Goal: Obtain resource: Obtain resource

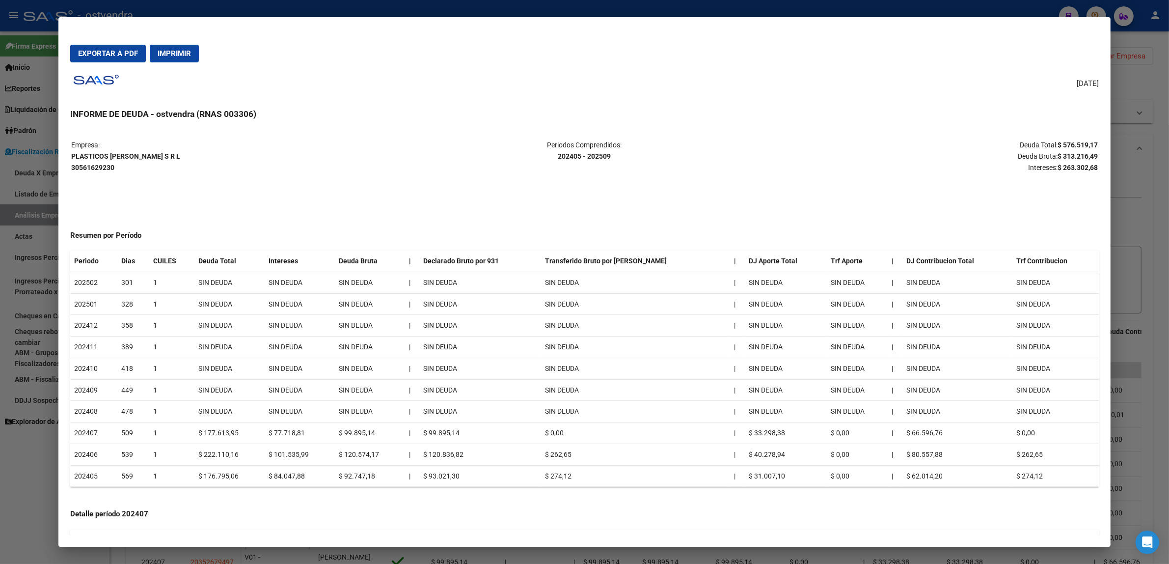
click at [0, 149] on div at bounding box center [584, 282] width 1169 height 564
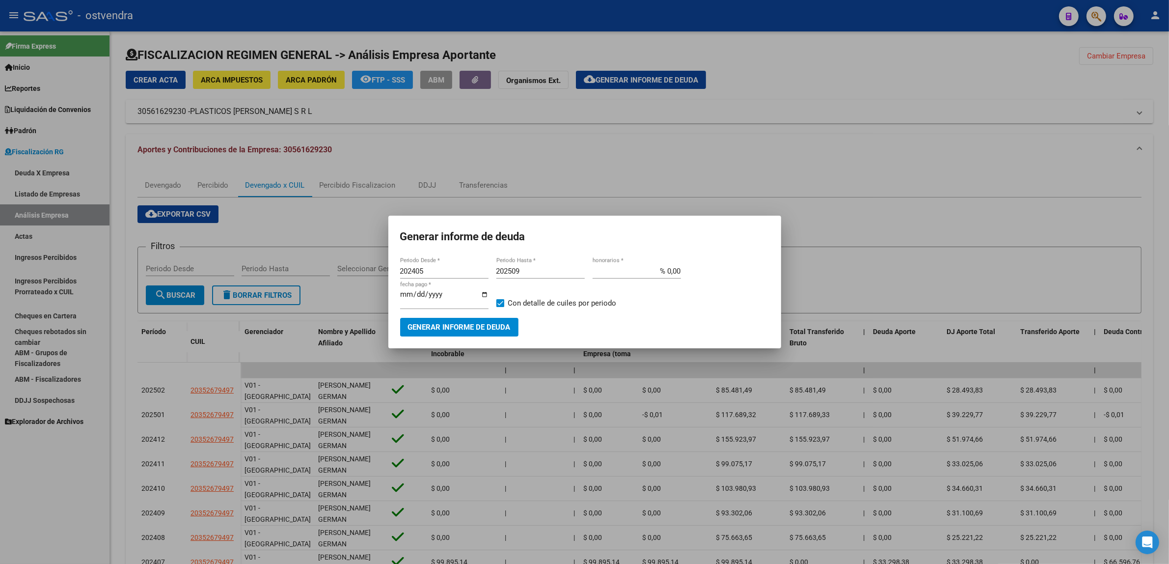
click at [531, 158] on div at bounding box center [584, 282] width 1169 height 564
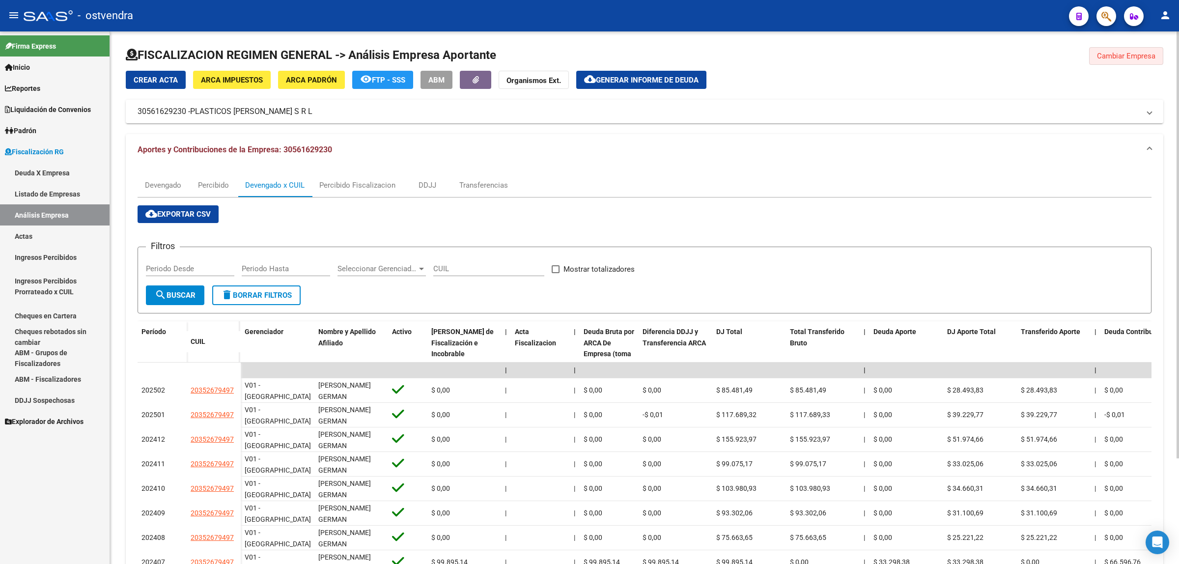
click at [1116, 60] on button "Cambiar Empresa" at bounding box center [1126, 56] width 74 height 18
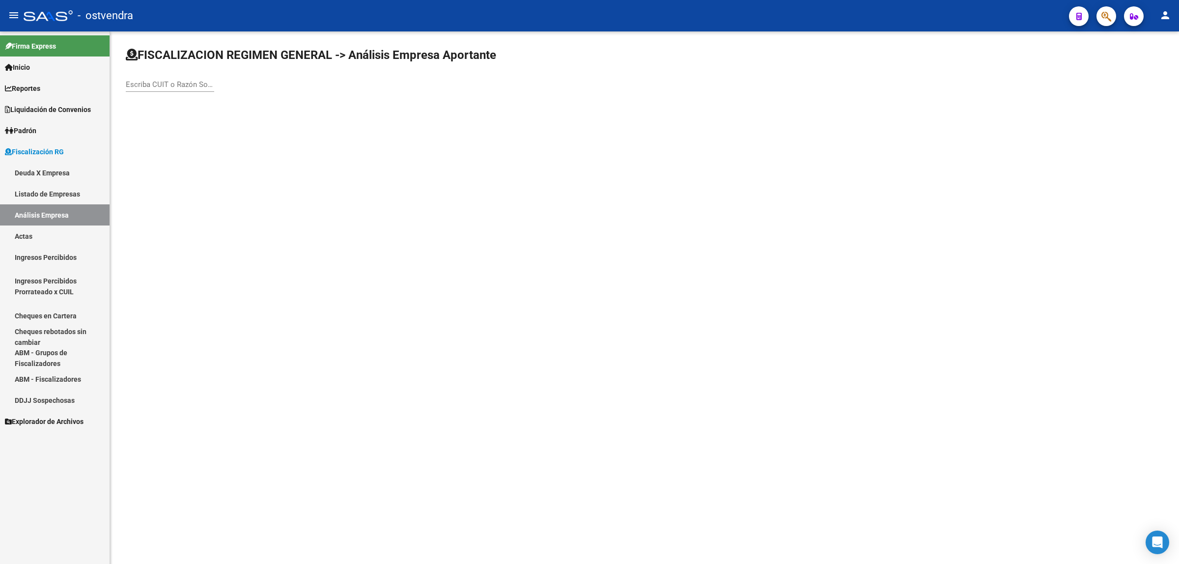
click at [216, 85] on div "Escriba CUIT o Razón Social para buscar" at bounding box center [644, 74] width 1037 height 54
paste input "30688462378"
click at [208, 82] on input "30688462378" at bounding box center [170, 84] width 88 height 9
type input "30688462378"
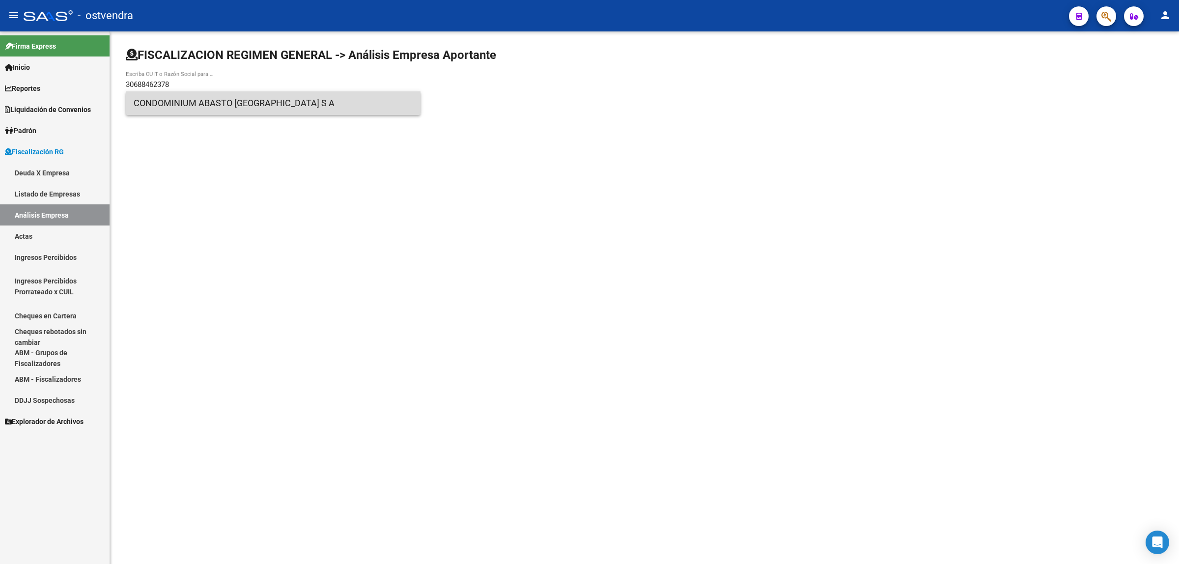
click at [205, 99] on span "CONDOMINIUM ABASTO [GEOGRAPHIC_DATA] S A" at bounding box center [273, 103] width 279 height 24
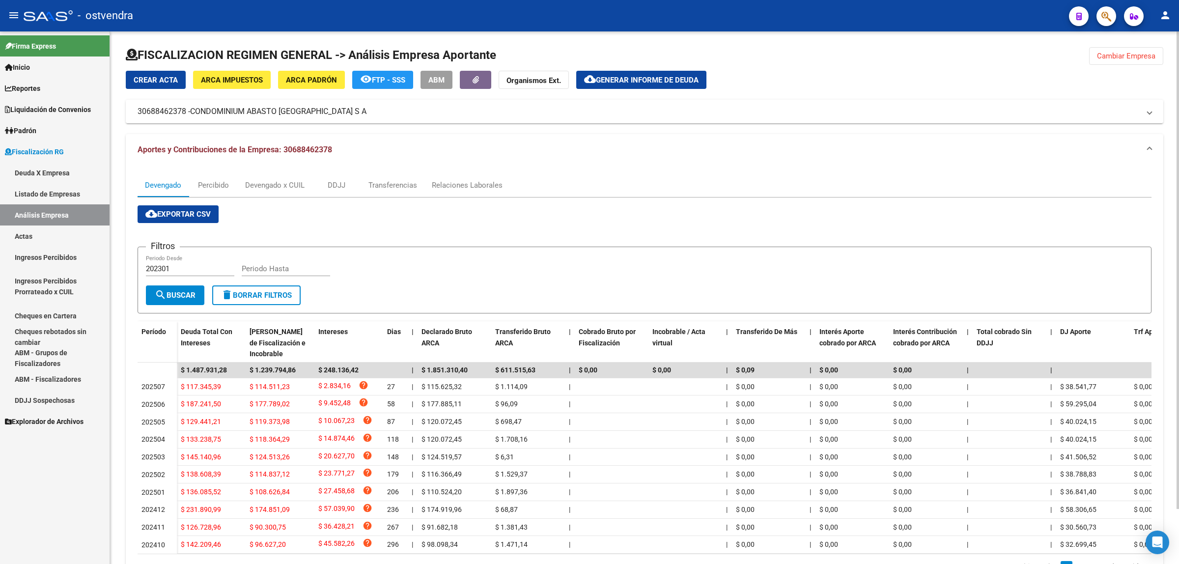
click at [166, 217] on span "cloud_download Exportar CSV" at bounding box center [177, 214] width 65 height 9
click at [295, 184] on div "Devengado x CUIL" at bounding box center [274, 185] width 59 height 11
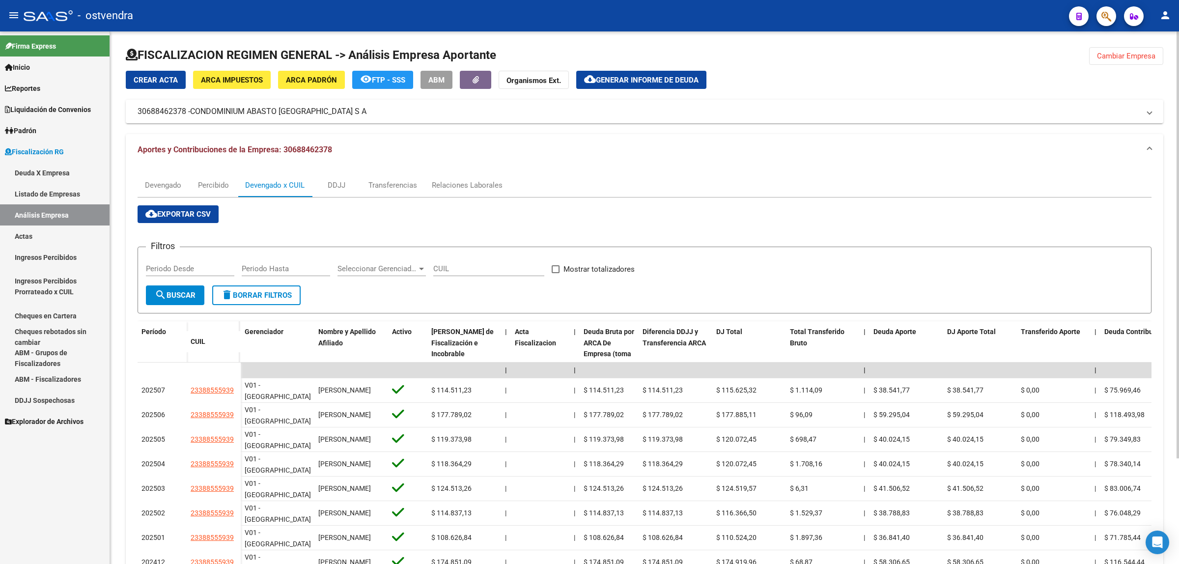
click at [202, 215] on span "cloud_download Exportar CSV" at bounding box center [177, 214] width 65 height 9
click at [659, 77] on span "Generar informe de deuda" at bounding box center [647, 80] width 103 height 9
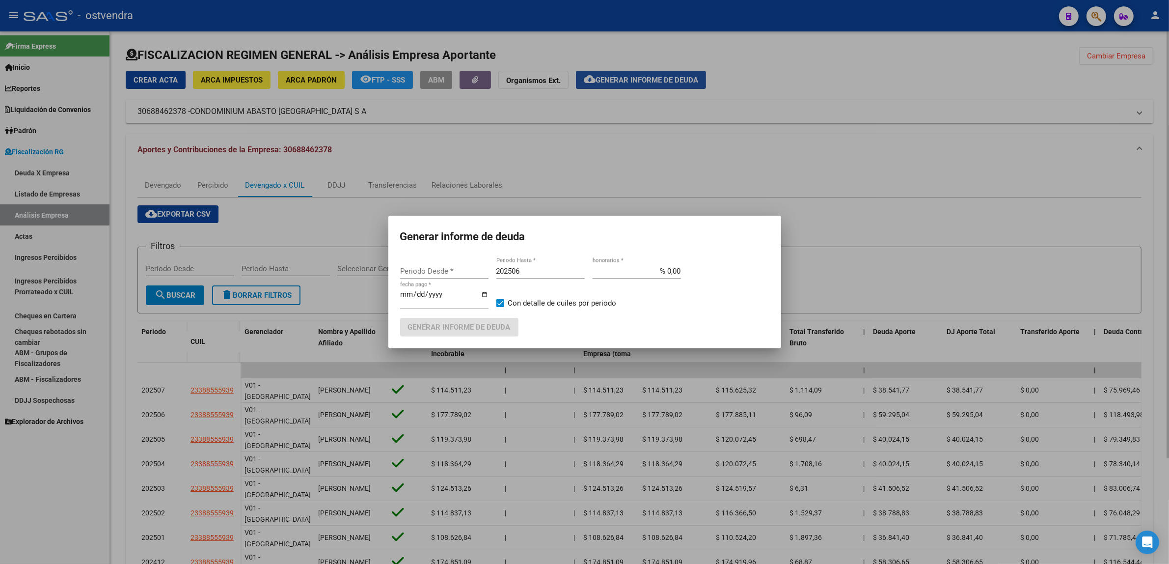
type input "202301"
click at [525, 272] on input "202506" at bounding box center [541, 271] width 88 height 9
type input "202509"
type input "[DATE]"
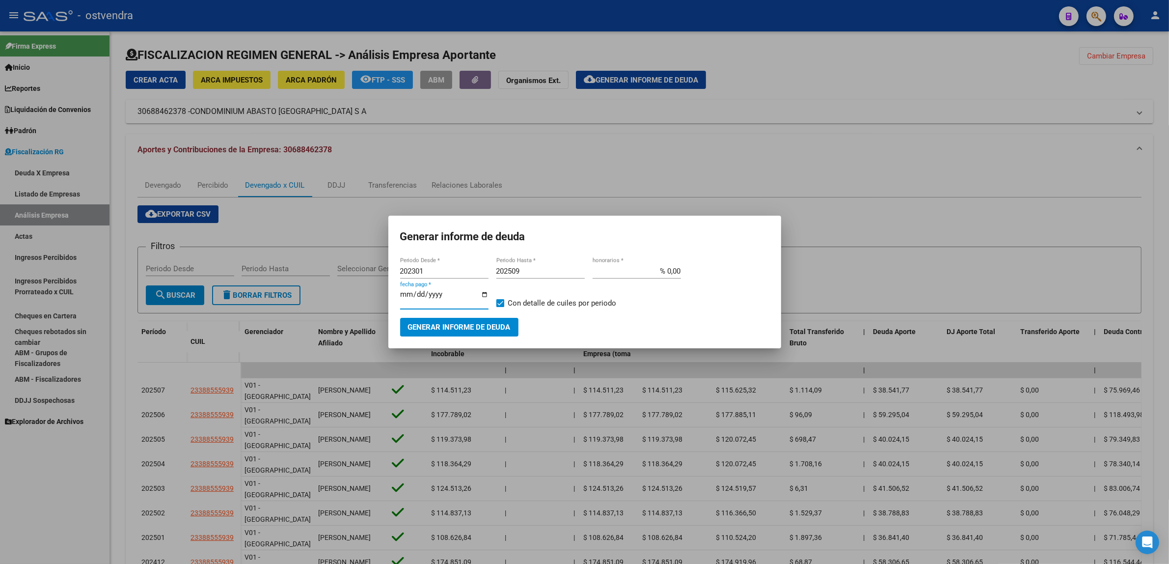
click at [465, 329] on span "Generar informe de deuda" at bounding box center [459, 327] width 103 height 9
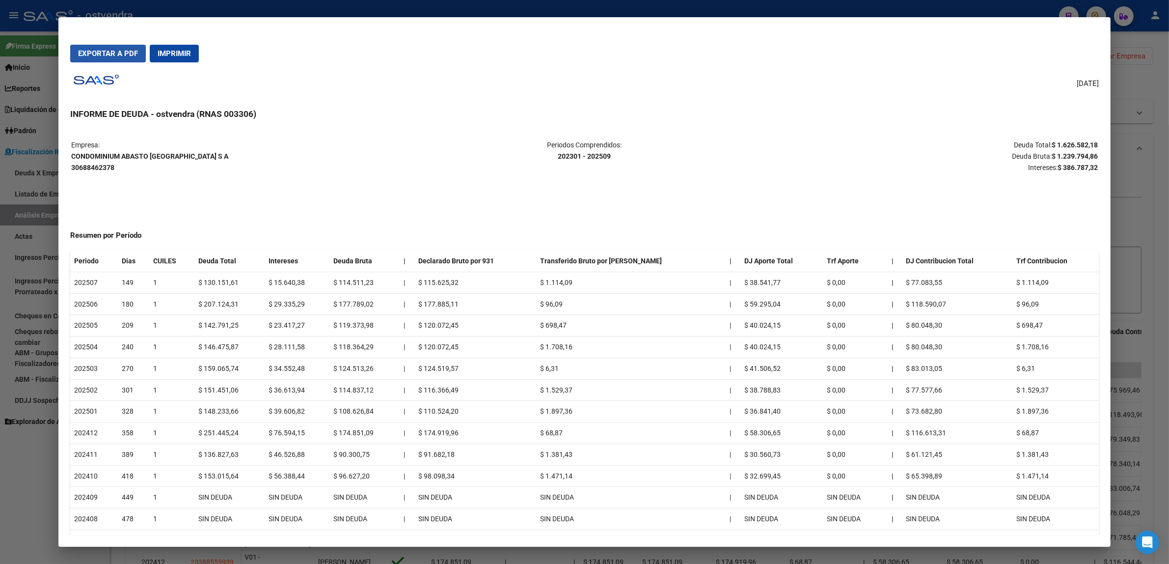
click at [116, 52] on span "Exportar a PDF" at bounding box center [108, 53] width 60 height 9
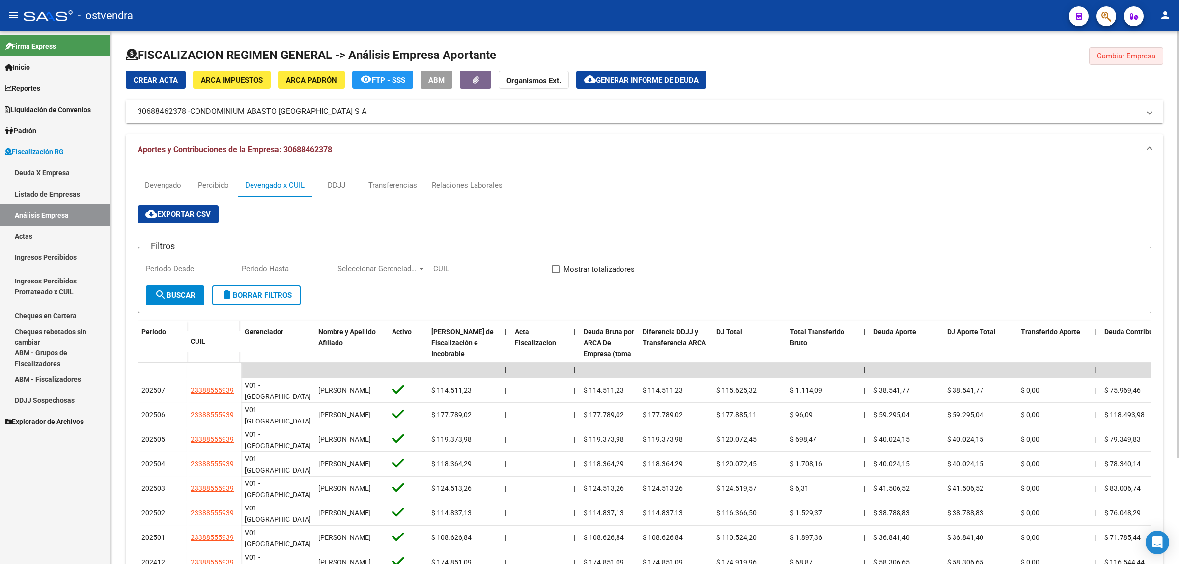
click at [1113, 55] on span "Cambiar Empresa" at bounding box center [1126, 56] width 58 height 9
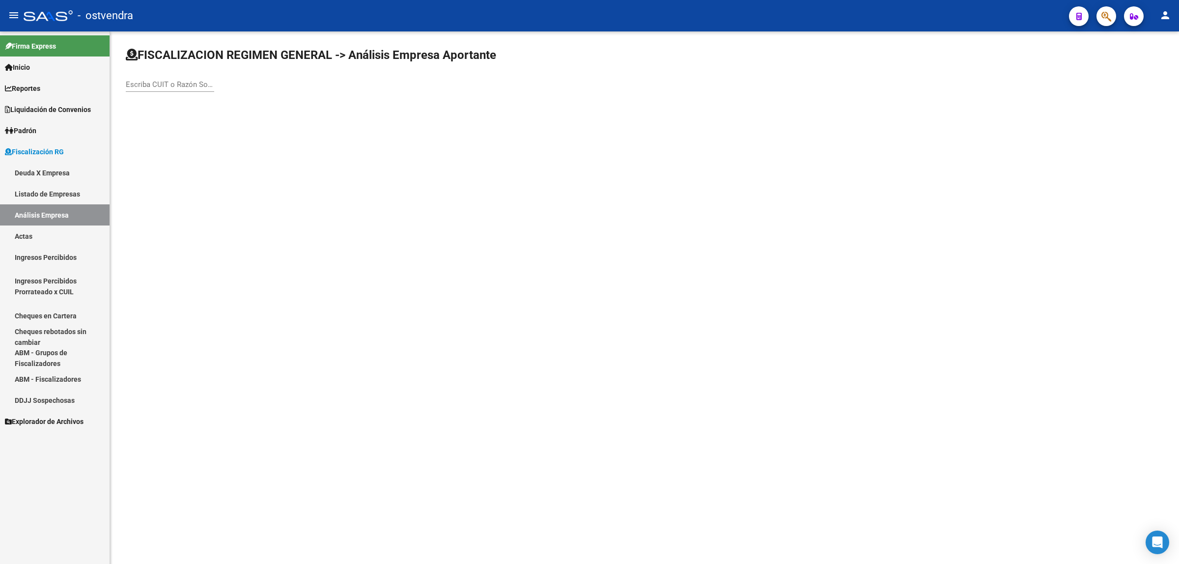
click at [182, 80] on input "Escriba CUIT o Razón Social para buscar" at bounding box center [170, 84] width 88 height 9
paste input "20085954955"
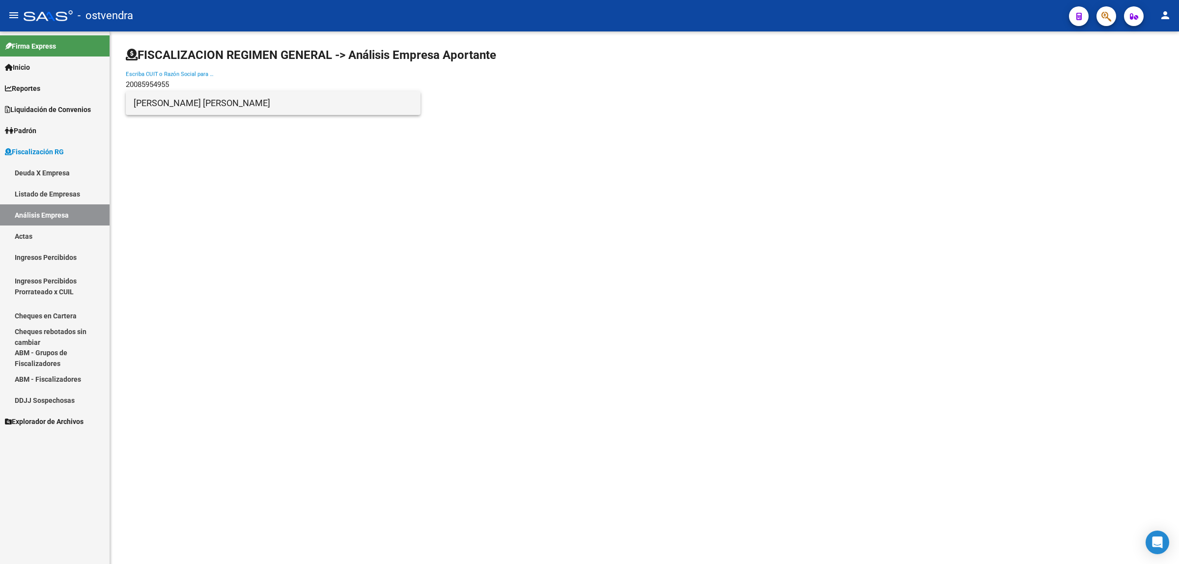
type input "20085954955"
click at [227, 95] on span "[PERSON_NAME] [PERSON_NAME]" at bounding box center [273, 103] width 279 height 24
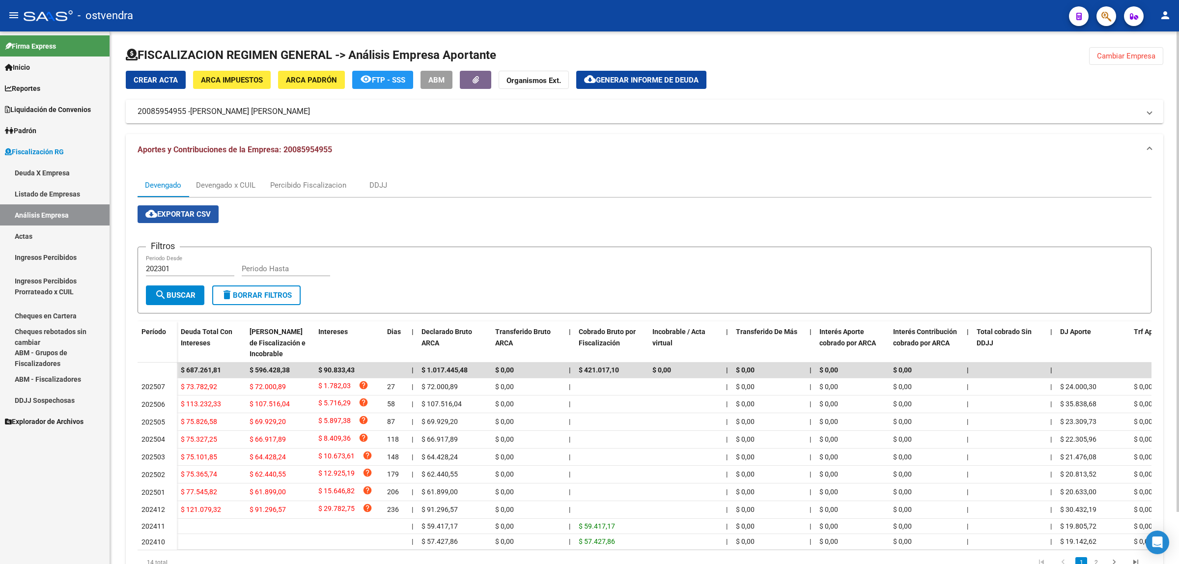
click at [174, 211] on span "cloud_download Exportar CSV" at bounding box center [177, 214] width 65 height 9
click at [215, 185] on div "Devengado x CUIL" at bounding box center [225, 185] width 59 height 11
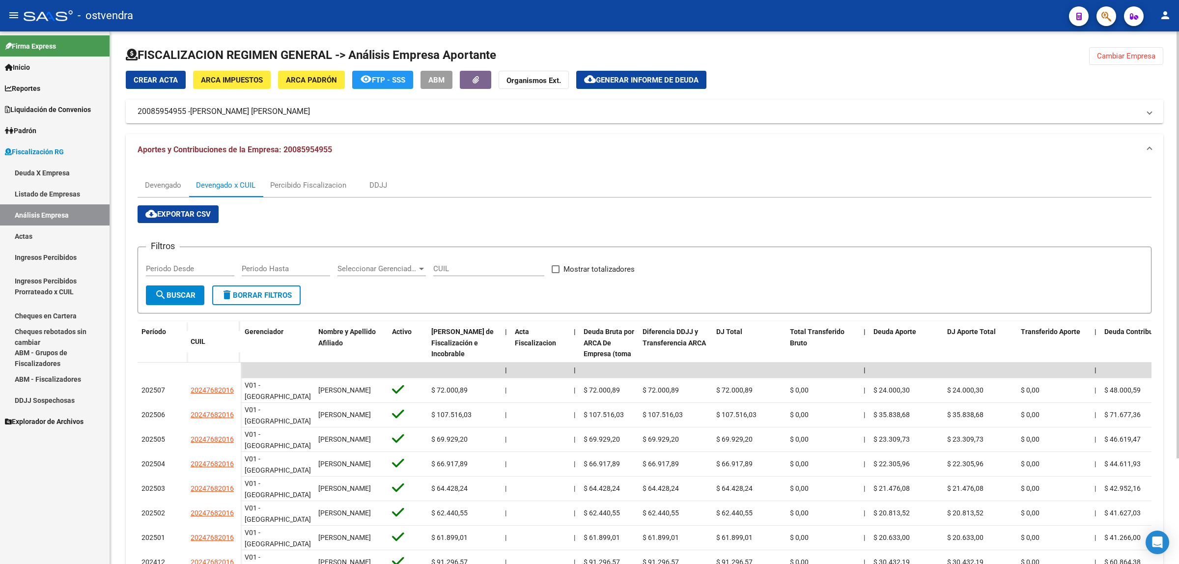
click at [207, 220] on button "cloud_download Exportar CSV" at bounding box center [178, 214] width 81 height 18
click at [621, 76] on span "Generar informe de deuda" at bounding box center [647, 80] width 103 height 9
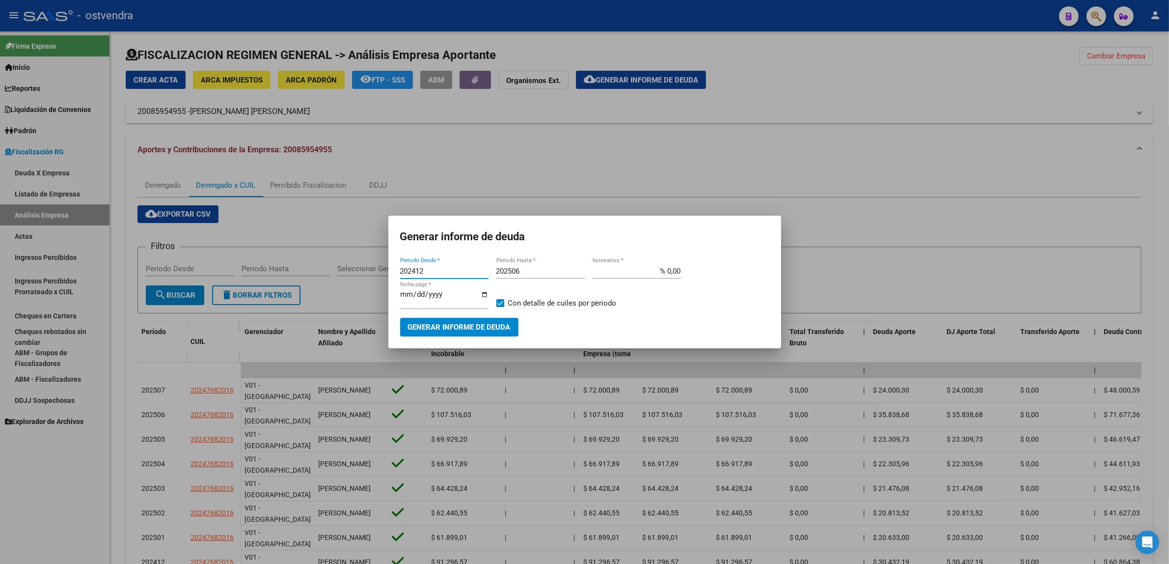
click at [453, 268] on input "202412" at bounding box center [444, 271] width 88 height 9
type input "201901"
type input "202509"
click at [421, 288] on div "[DATE] fecha pago *" at bounding box center [444, 298] width 88 height 21
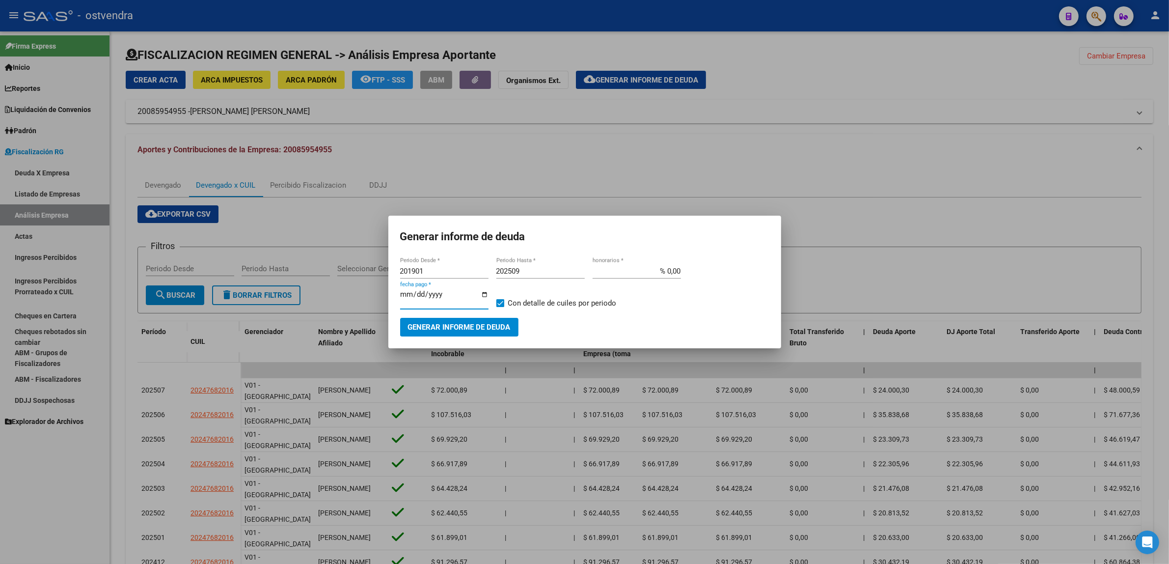
click at [418, 293] on input "[DATE]" at bounding box center [444, 298] width 88 height 16
type input "[DATE]"
click at [497, 324] on span "Generar informe de deuda" at bounding box center [459, 327] width 103 height 9
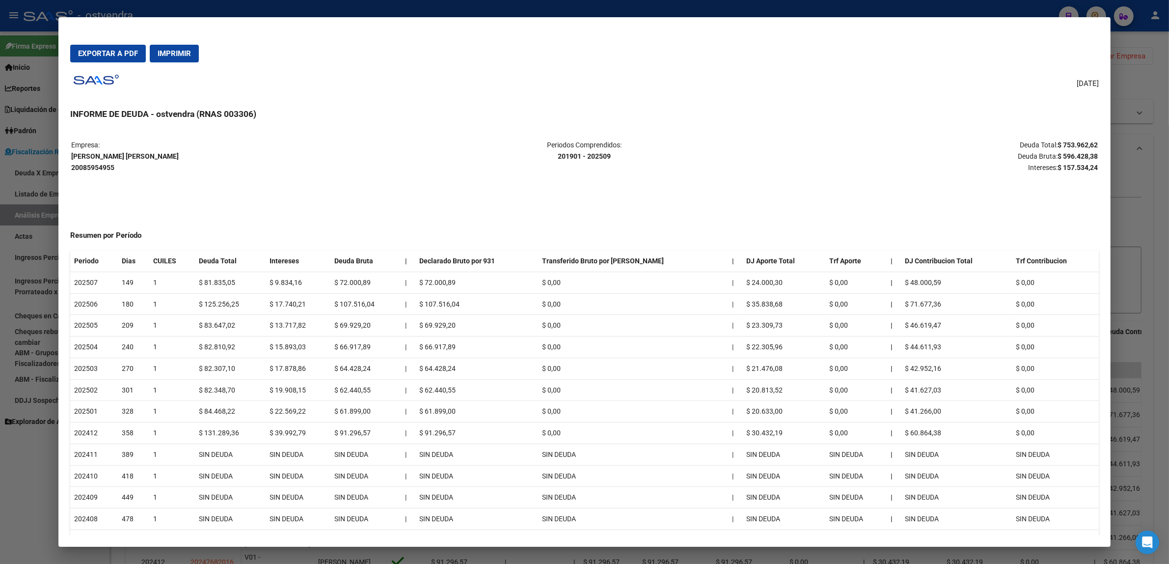
click at [120, 47] on button "Exportar a PDF" at bounding box center [108, 54] width 76 height 18
click at [1154, 173] on div at bounding box center [584, 282] width 1169 height 564
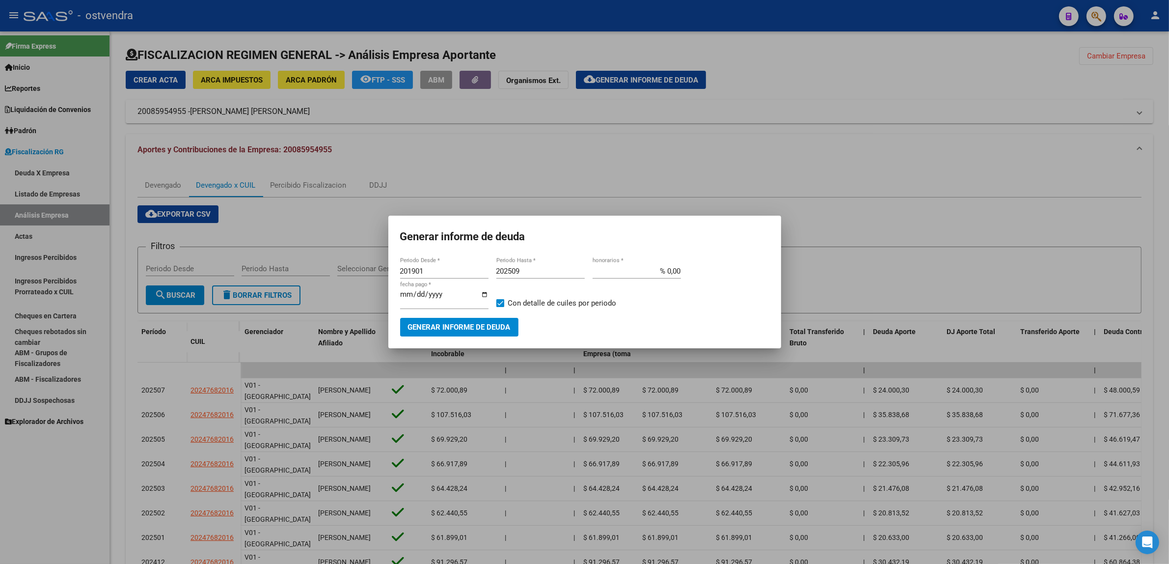
click at [1146, 186] on div at bounding box center [584, 282] width 1169 height 564
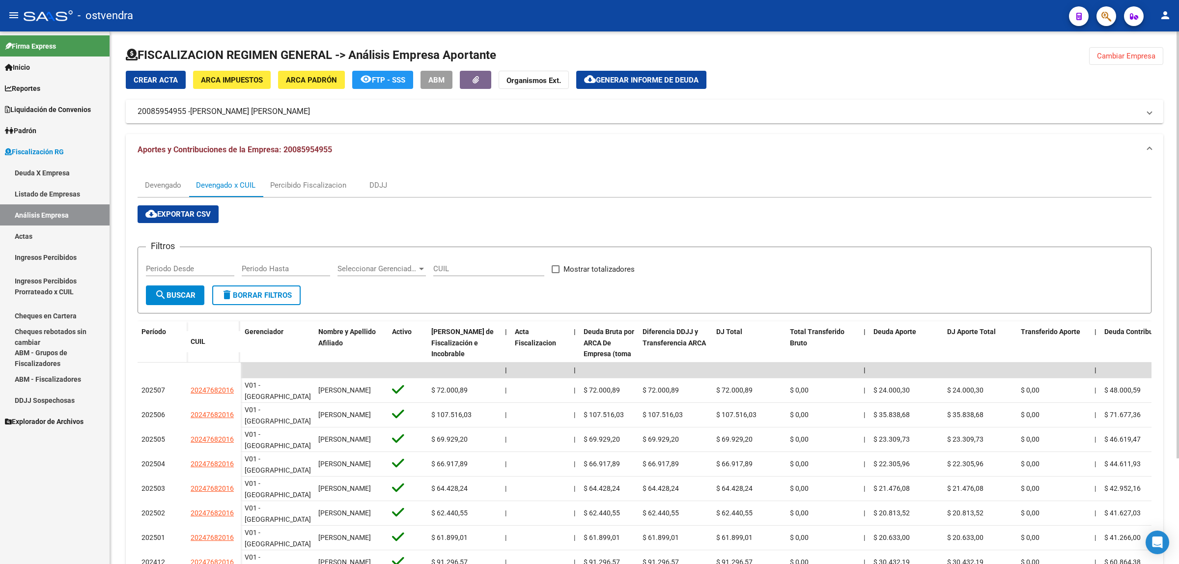
click at [1119, 54] on span "Cambiar Empresa" at bounding box center [1126, 56] width 58 height 9
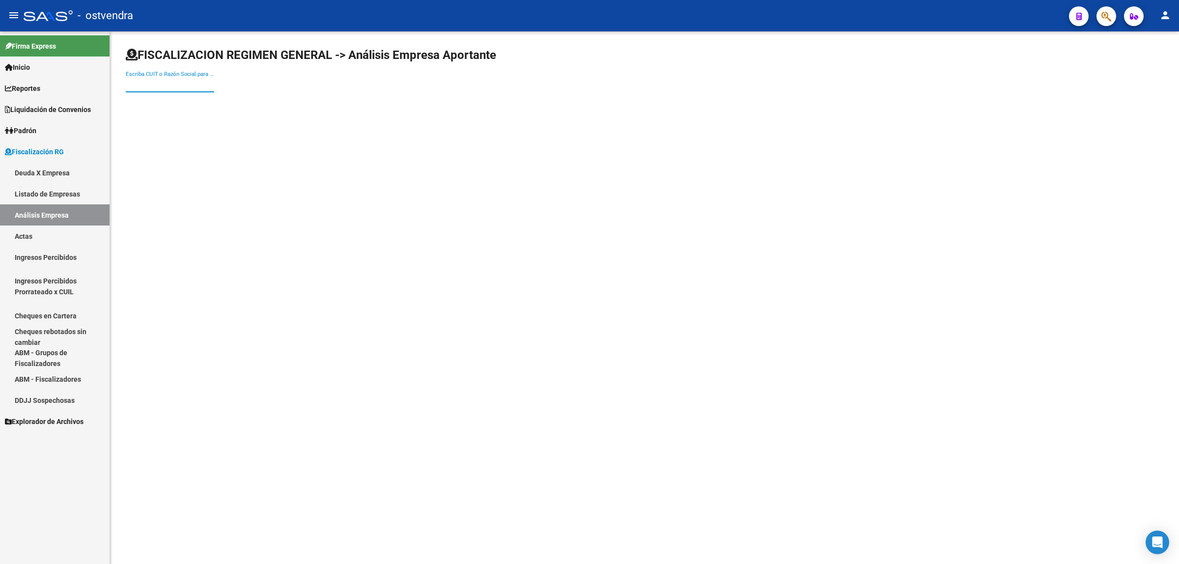
click at [172, 86] on input "Escriba CUIT o Razón Social para buscar" at bounding box center [170, 84] width 88 height 9
paste input "30707022236"
type input "30707022236"
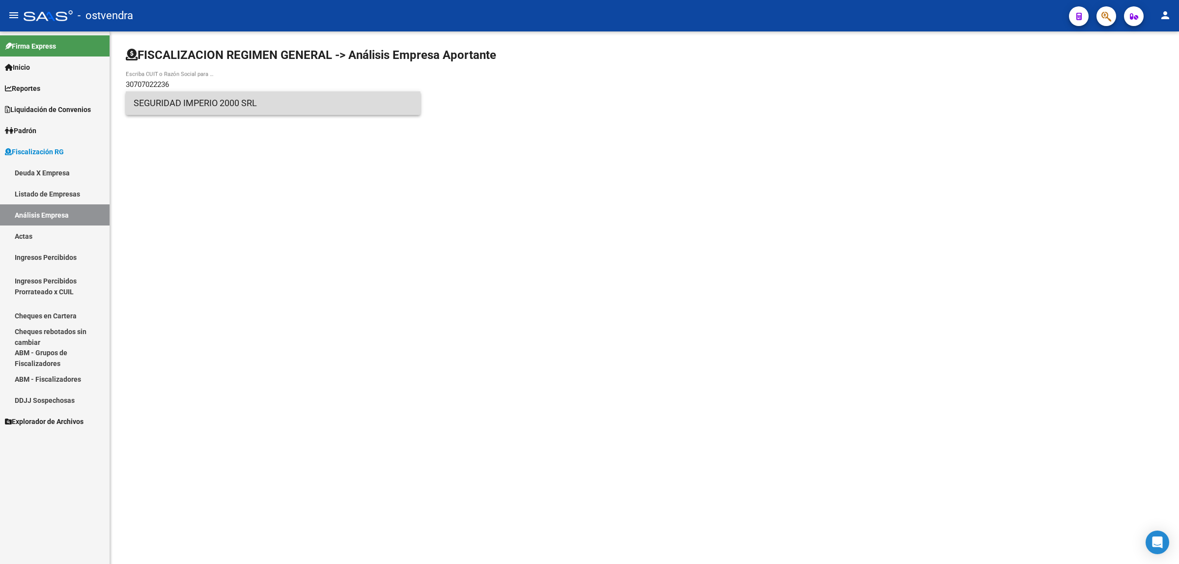
click at [269, 106] on span "SEGURIDAD IMPERIO 2000 SRL" at bounding box center [273, 103] width 279 height 24
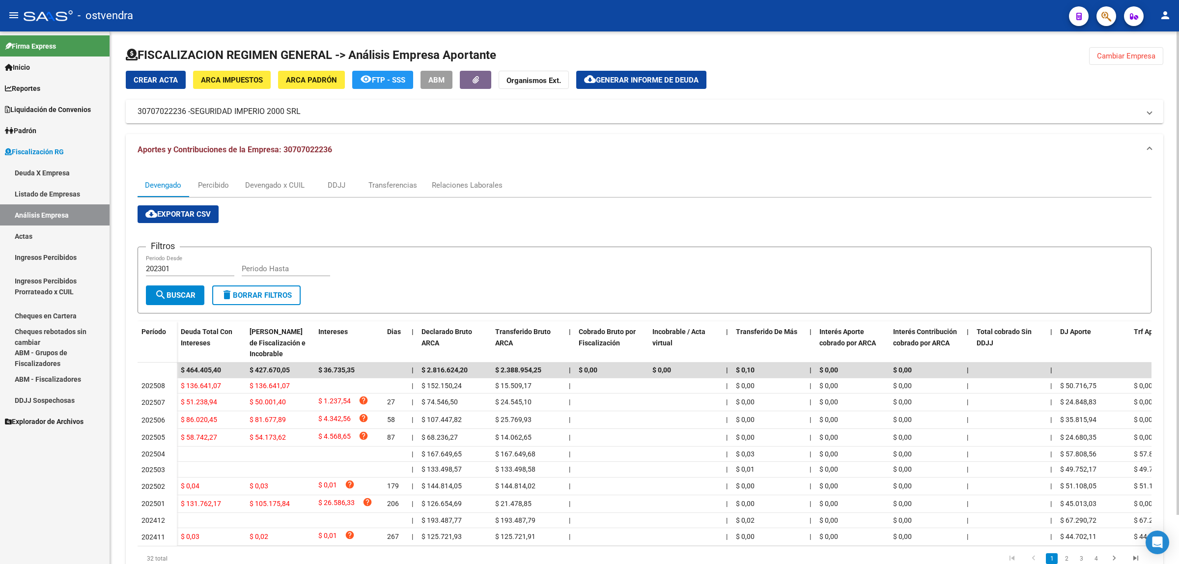
click at [188, 205] on button "cloud_download Exportar CSV" at bounding box center [178, 214] width 81 height 18
click at [284, 183] on div "Devengado x CUIL" at bounding box center [274, 185] width 59 height 11
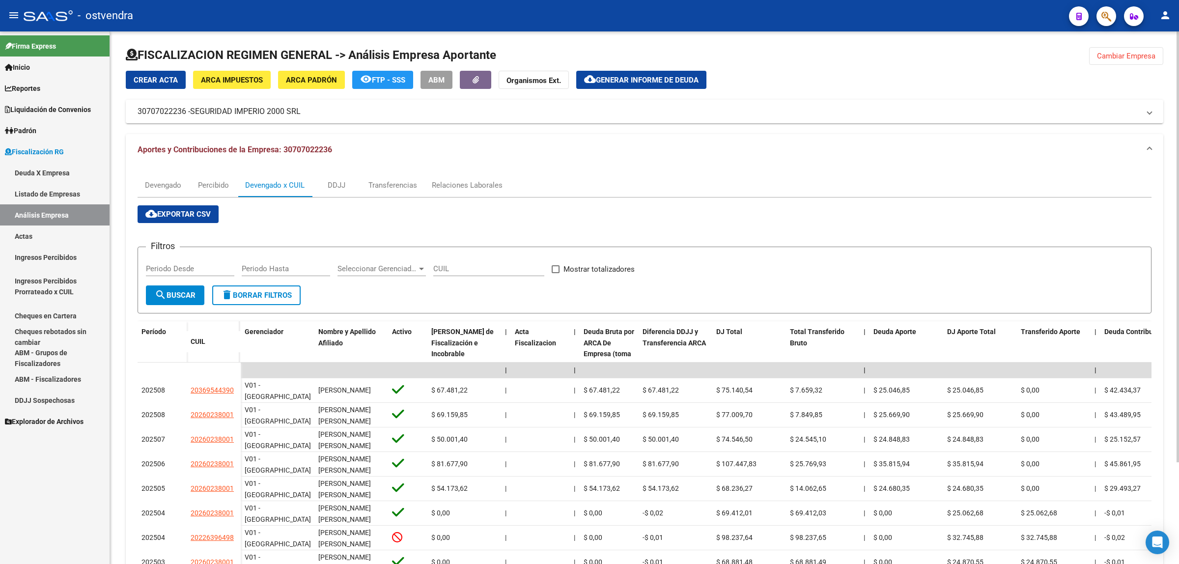
click at [197, 213] on span "cloud_download Exportar CSV" at bounding box center [177, 214] width 65 height 9
click at [630, 77] on span "Generar informe de deuda" at bounding box center [647, 80] width 103 height 9
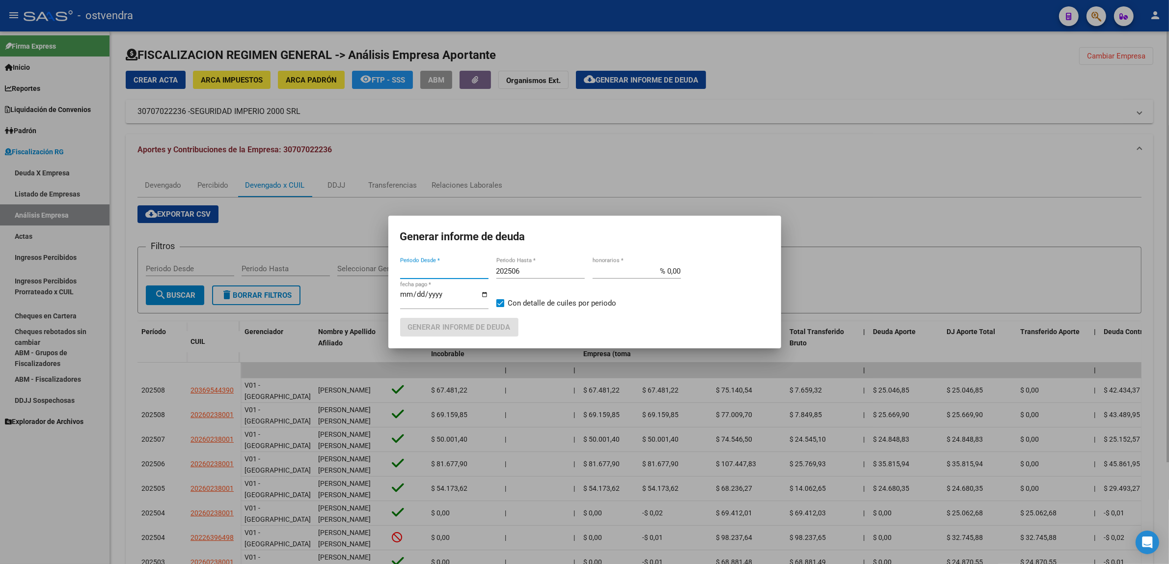
type input "202301"
click at [544, 274] on input "202506" at bounding box center [541, 271] width 88 height 9
type input "202509"
type input "[DATE]"
click at [496, 333] on button "Generar informe de deuda" at bounding box center [459, 327] width 118 height 18
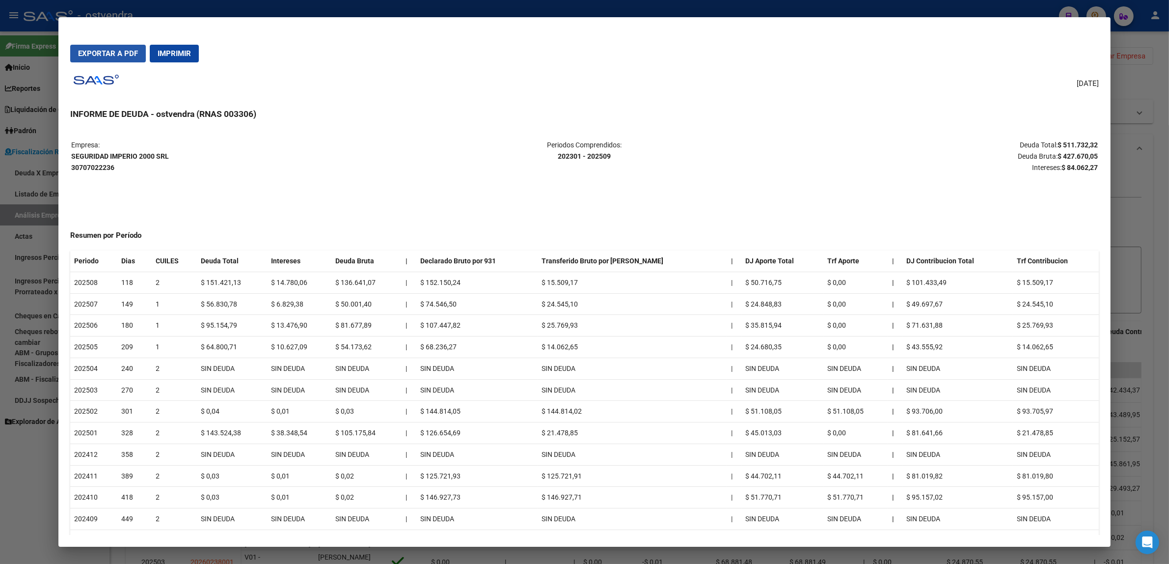
click at [114, 59] on button "Exportar a PDF" at bounding box center [108, 54] width 76 height 18
drag, startPoint x: 1149, startPoint y: 158, endPoint x: 1133, endPoint y: 200, distance: 45.2
click at [1148, 158] on div at bounding box center [584, 282] width 1169 height 564
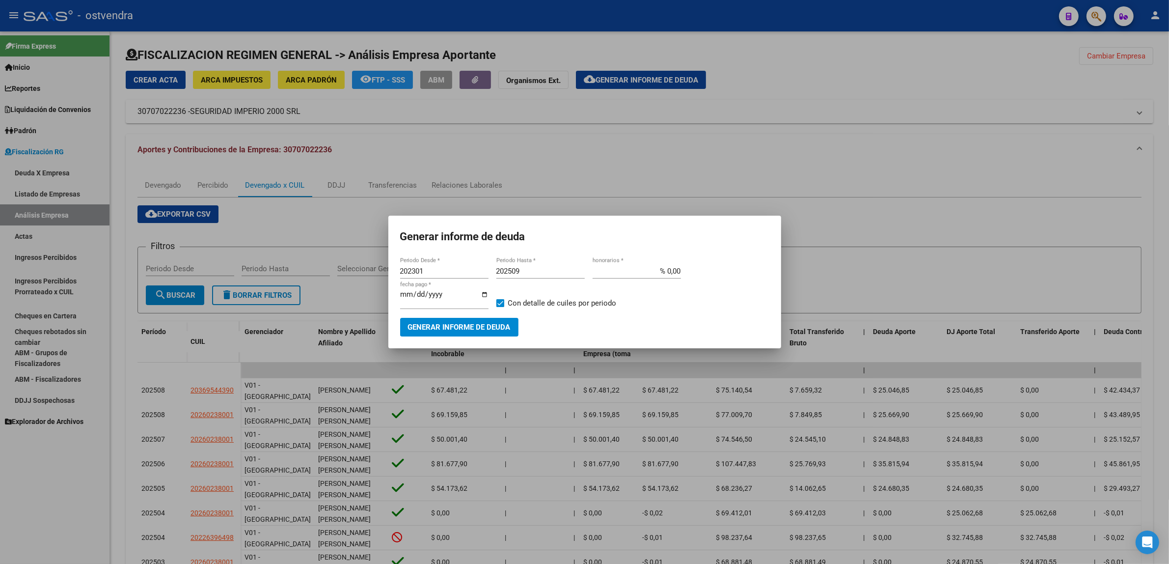
click at [1133, 200] on div at bounding box center [584, 282] width 1169 height 564
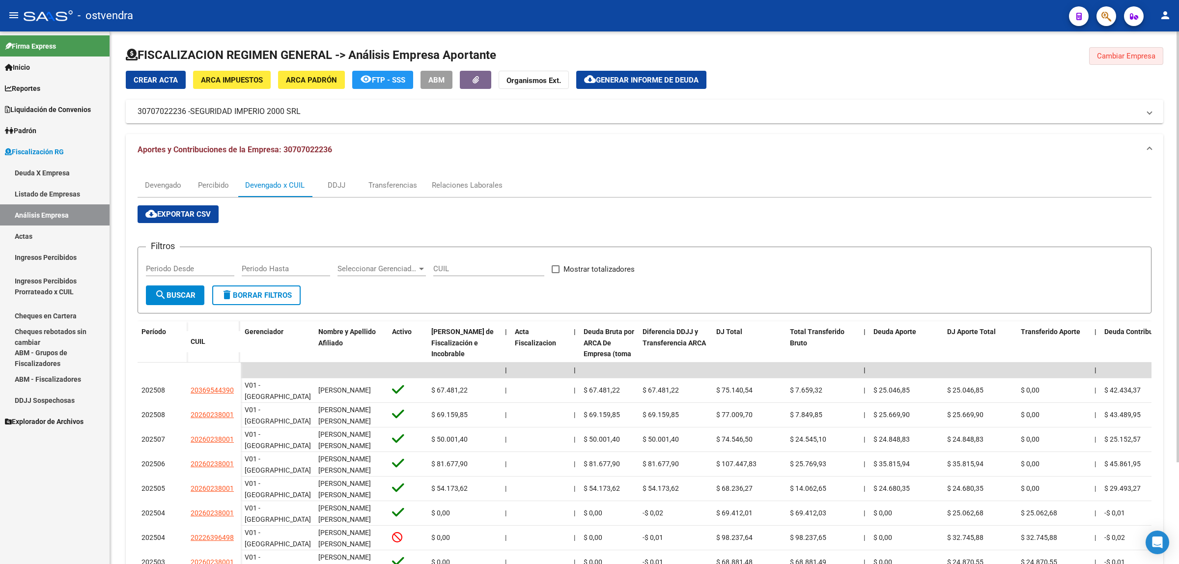
click at [1108, 57] on span "Cambiar Empresa" at bounding box center [1126, 56] width 58 height 9
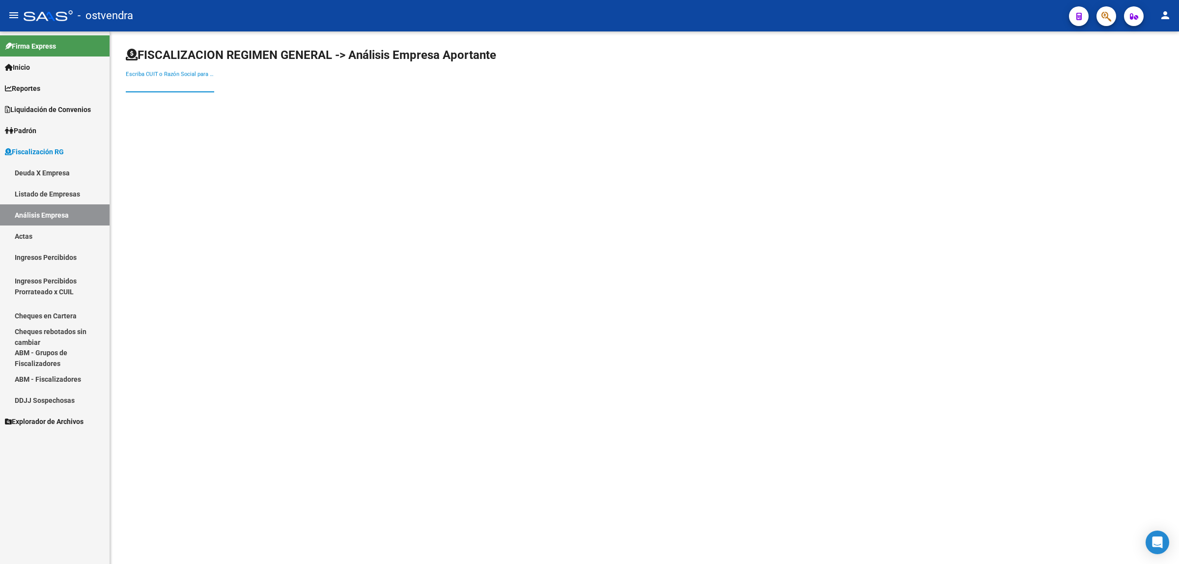
click at [194, 83] on input "Escriba CUIT o Razón Social para buscar" at bounding box center [170, 84] width 88 height 9
paste input "30714623989"
type input "30714623989"
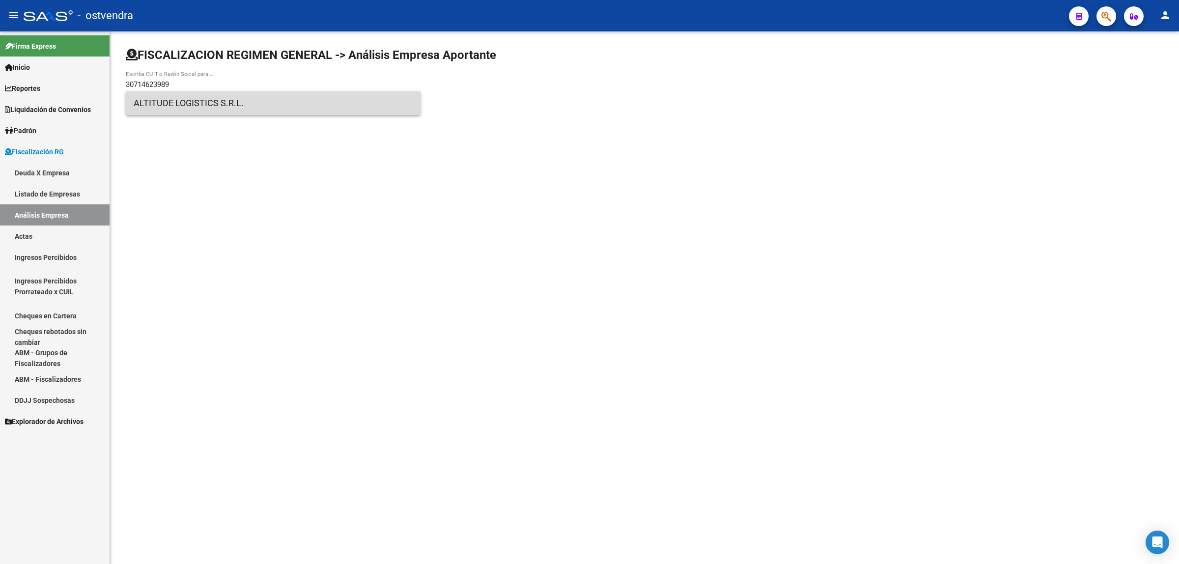
click at [230, 102] on span "ALTITUDE LOGISTICS S.R.L." at bounding box center [273, 103] width 279 height 24
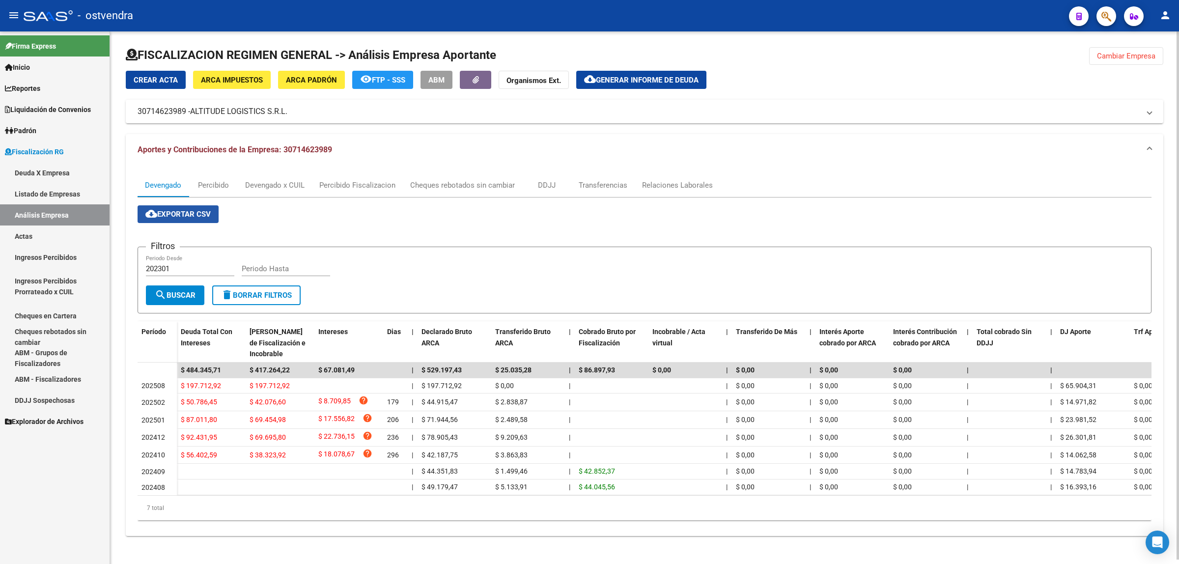
click at [189, 210] on span "cloud_download Exportar CSV" at bounding box center [177, 214] width 65 height 9
click at [300, 183] on div "Devengado x CUIL" at bounding box center [274, 185] width 59 height 11
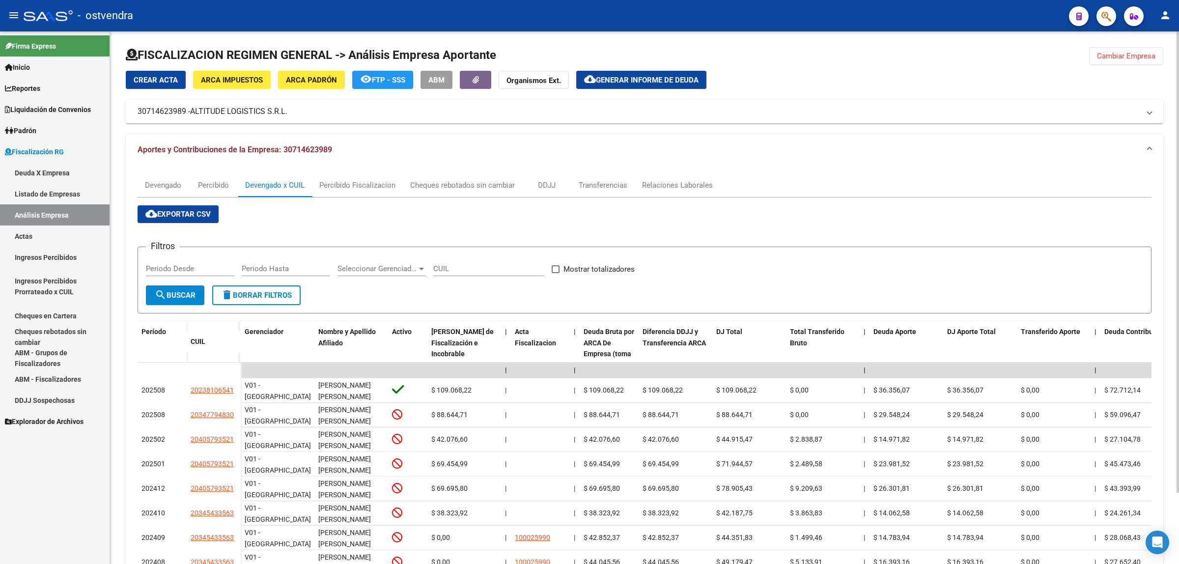
click at [199, 217] on span "cloud_download Exportar CSV" at bounding box center [177, 214] width 65 height 9
click at [701, 83] on button "cloud_download Generar informe de deuda" at bounding box center [641, 80] width 130 height 18
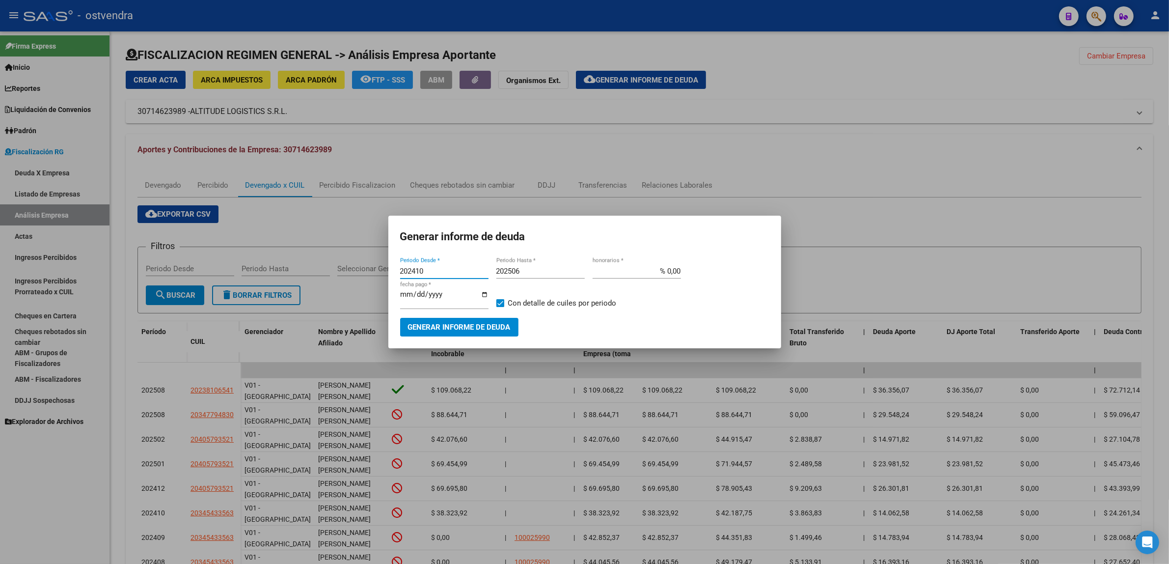
click at [447, 275] on input "202410" at bounding box center [444, 271] width 88 height 9
type input "201901"
click at [555, 278] on div "202506 Periodo Hasta *" at bounding box center [541, 271] width 88 height 15
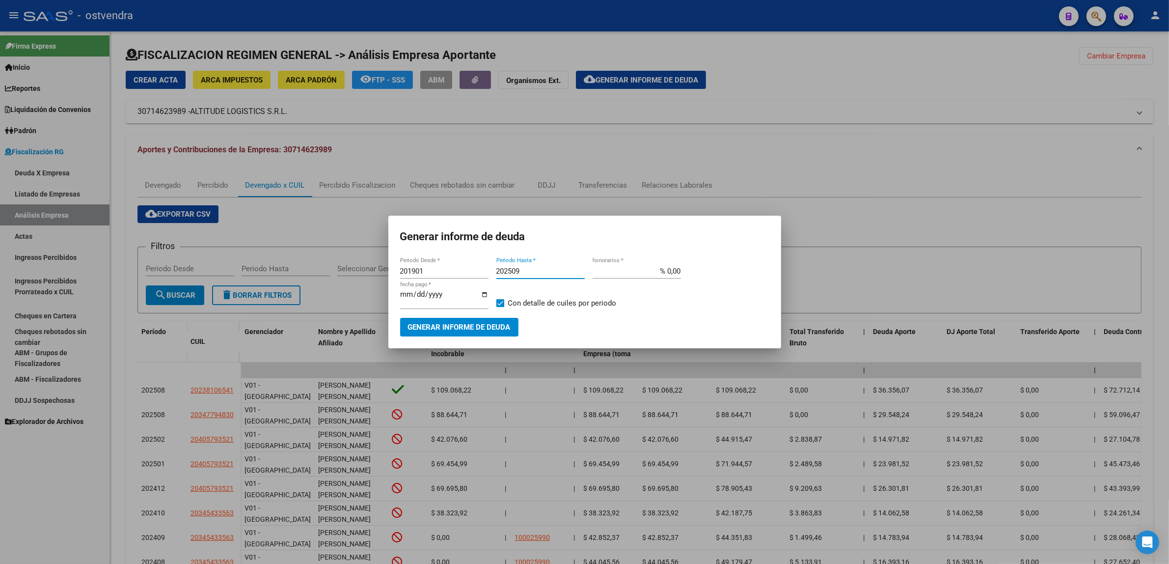
type input "202509"
click at [408, 293] on input "[DATE]" at bounding box center [444, 298] width 88 height 16
click at [416, 293] on input "[DATE]" at bounding box center [444, 298] width 88 height 16
type input "[DATE]"
click at [473, 323] on span "Generar informe de deuda" at bounding box center [459, 327] width 103 height 9
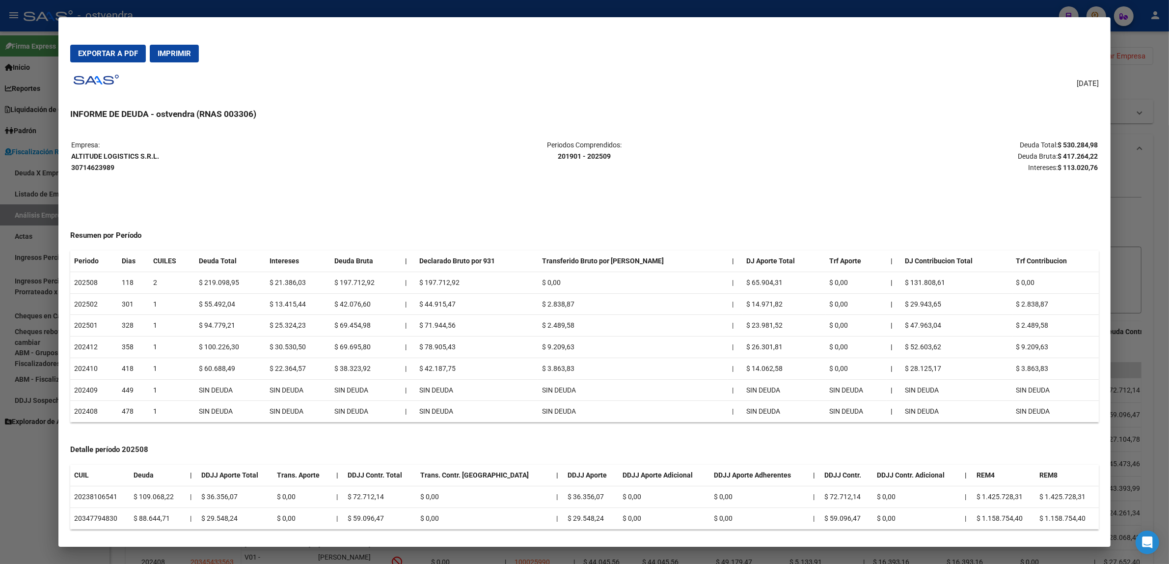
drag, startPoint x: 520, startPoint y: 256, endPoint x: 430, endPoint y: 191, distance: 110.7
click at [430, 191] on div "Empresa: ALTITUDE LOGISTICS S.R.L. 30714623989 Periodos Comprendidos: 201901 - …" at bounding box center [584, 525] width 1029 height 772
click at [106, 55] on span "Exportar a PDF" at bounding box center [108, 53] width 60 height 9
click at [1121, 188] on div at bounding box center [584, 282] width 1169 height 564
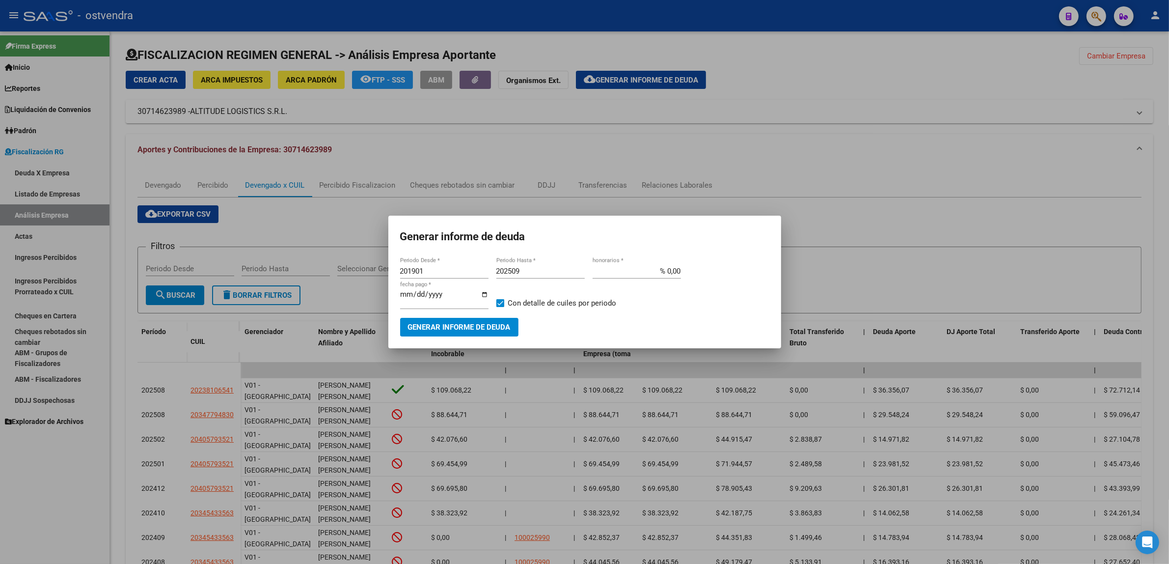
click at [1143, 182] on div at bounding box center [584, 282] width 1169 height 564
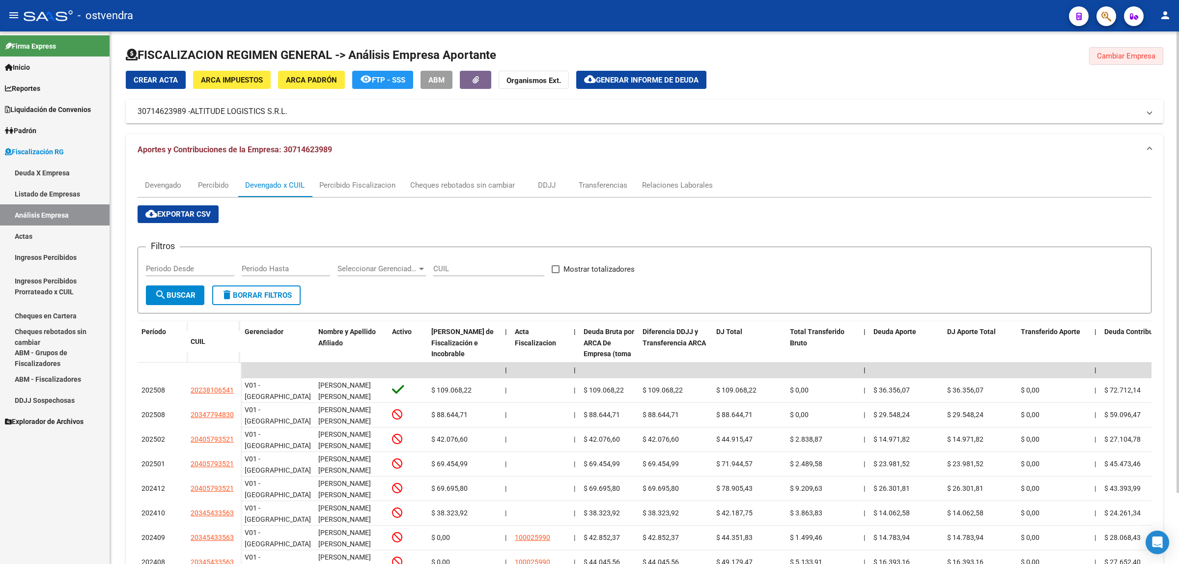
click at [1118, 59] on span "Cambiar Empresa" at bounding box center [1126, 56] width 58 height 9
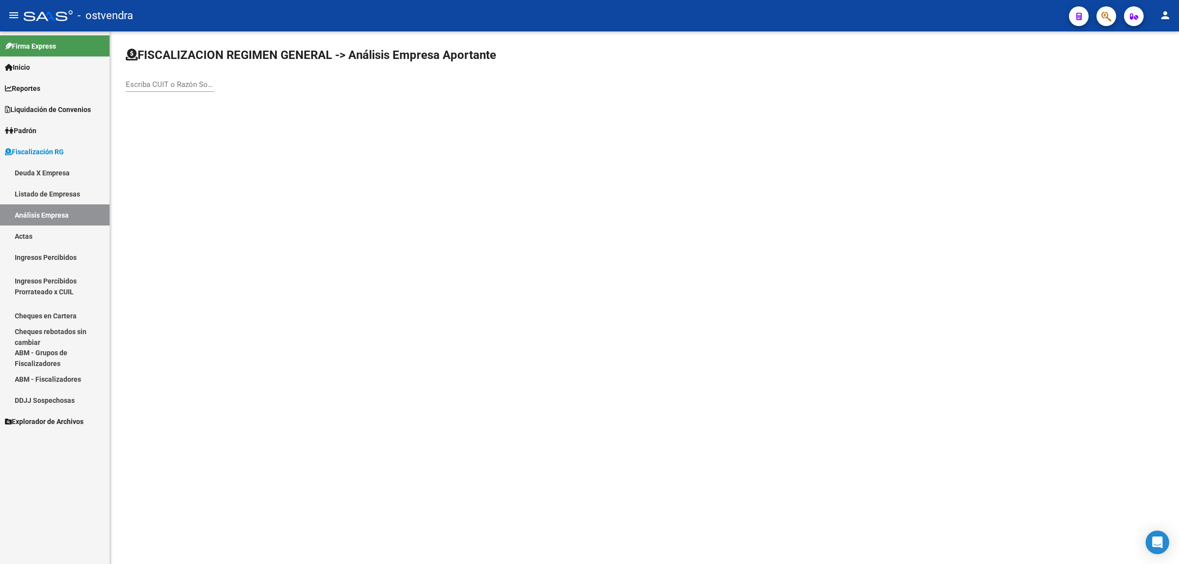
click at [173, 78] on div "Escriba CUIT o Razón Social para buscar" at bounding box center [170, 81] width 88 height 21
paste input "30716381249"
type input "30716381249"
click at [234, 106] on span "WORK BEST SA" at bounding box center [273, 103] width 279 height 24
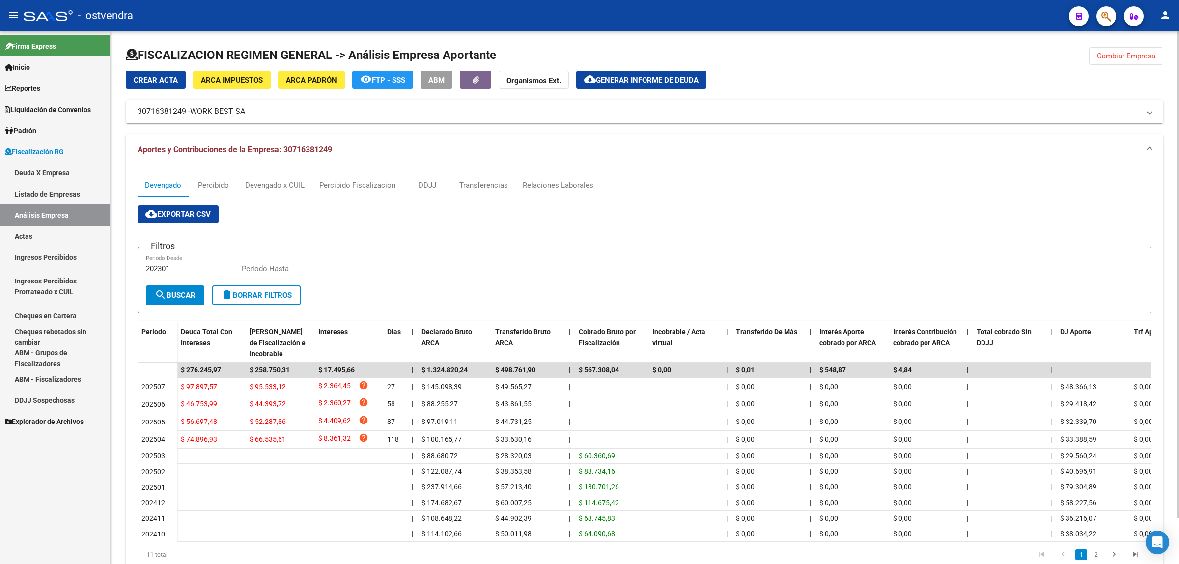
click at [167, 210] on span "cloud_download Exportar CSV" at bounding box center [177, 214] width 65 height 9
click at [271, 187] on div "Devengado x CUIL" at bounding box center [274, 185] width 59 height 11
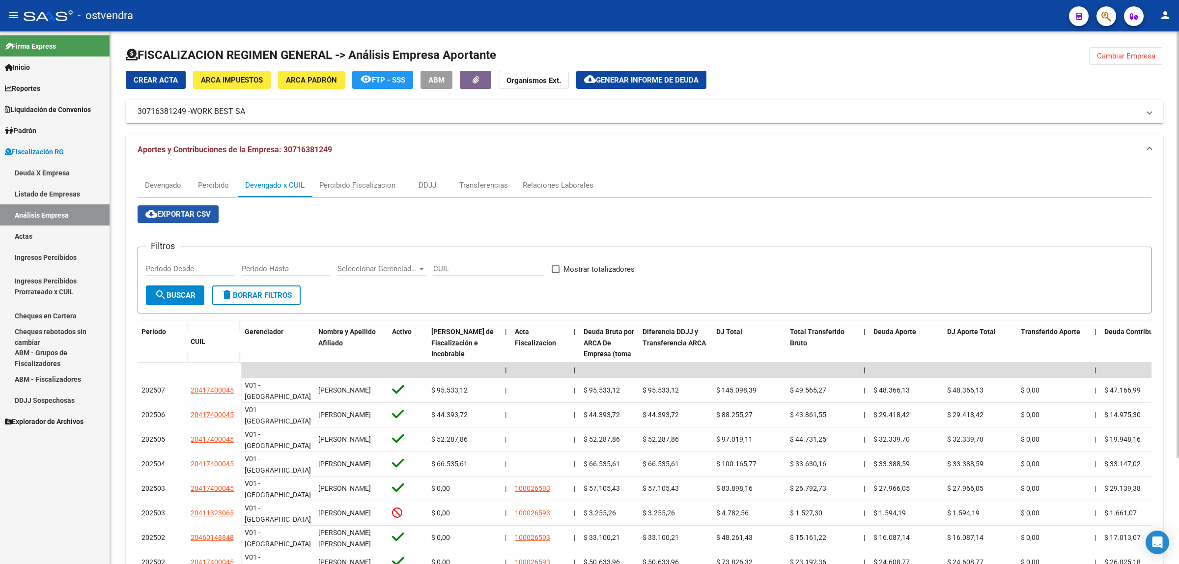
click at [194, 219] on button "cloud_download Exportar CSV" at bounding box center [178, 214] width 81 height 18
click at [674, 78] on span "Generar informe de deuda" at bounding box center [647, 80] width 103 height 9
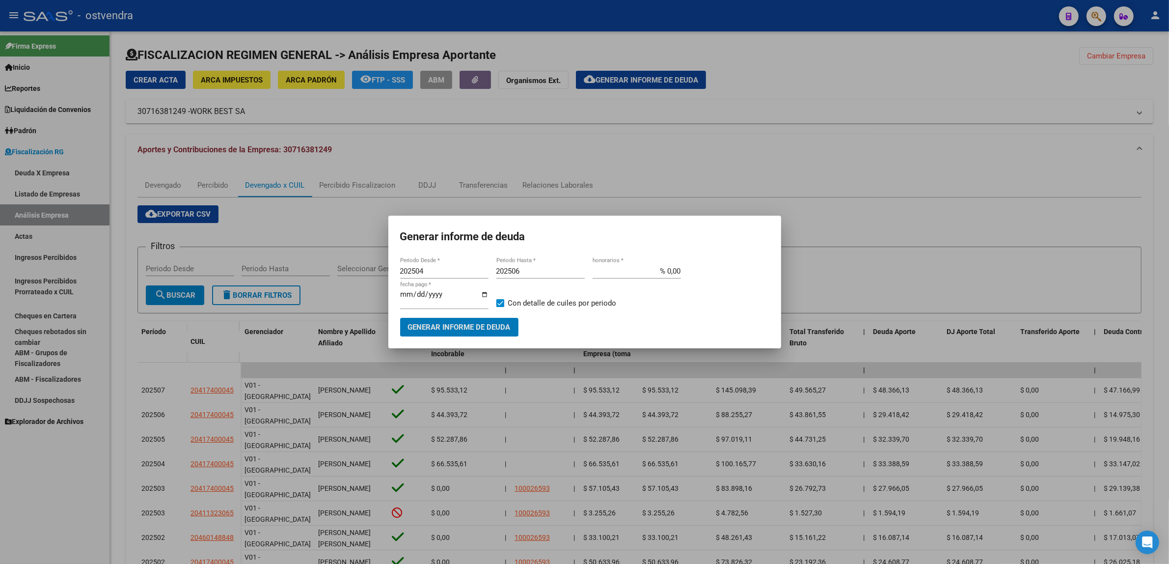
click at [462, 271] on input "202504" at bounding box center [444, 271] width 88 height 9
type input "201901"
type input "202509"
click at [414, 293] on input "[DATE]" at bounding box center [444, 298] width 88 height 16
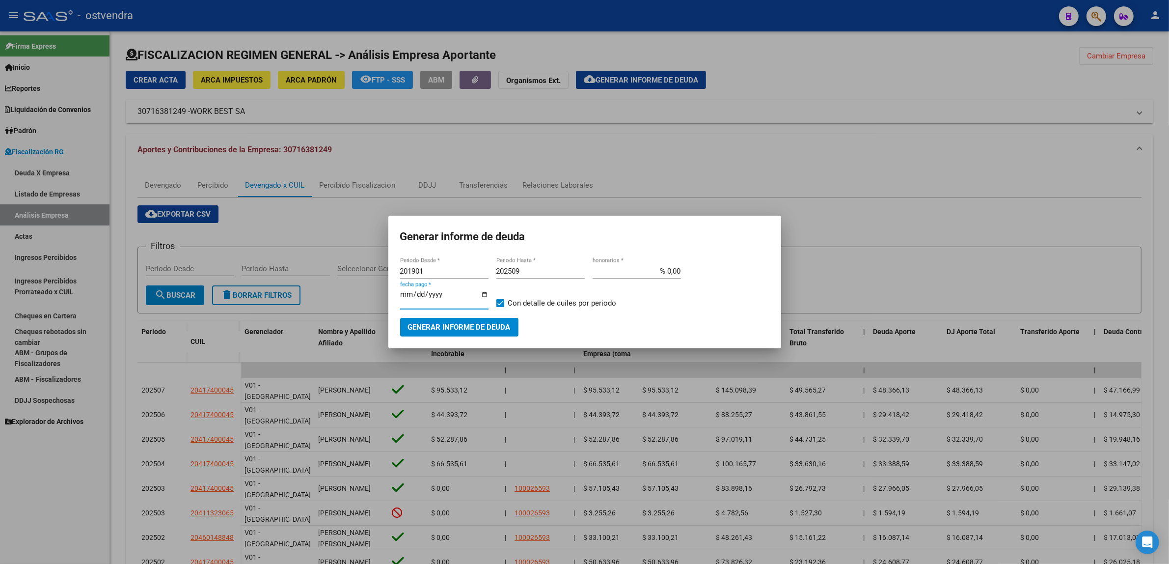
type input "[DATE]"
click at [418, 329] on span "Generar informe de deuda" at bounding box center [459, 327] width 103 height 9
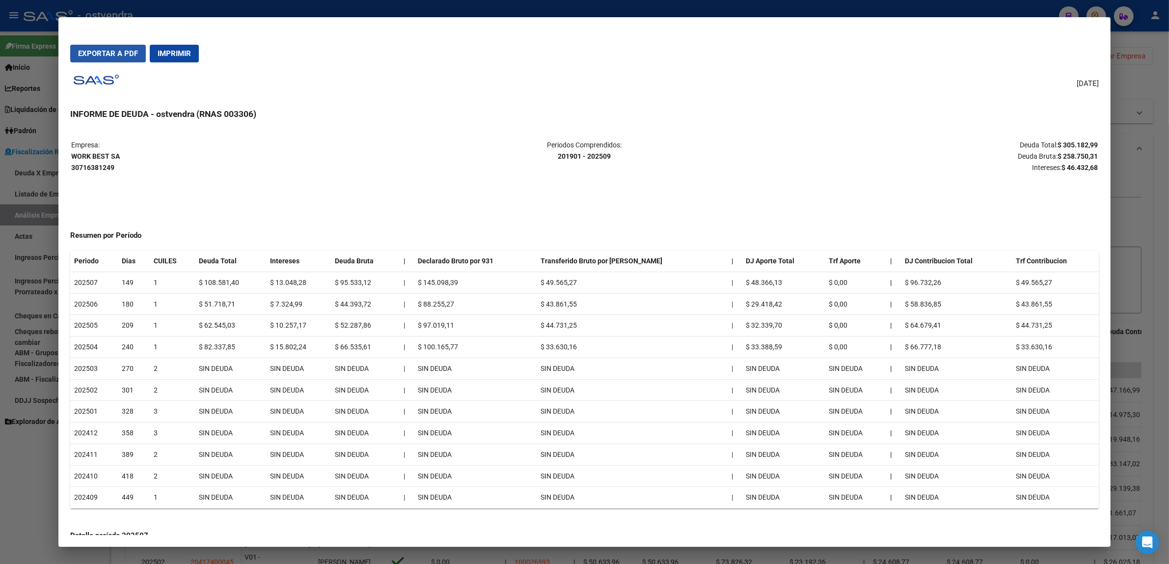
click at [111, 52] on span "Exportar a PDF" at bounding box center [108, 53] width 60 height 9
